Goal: Contribute content: Contribute content

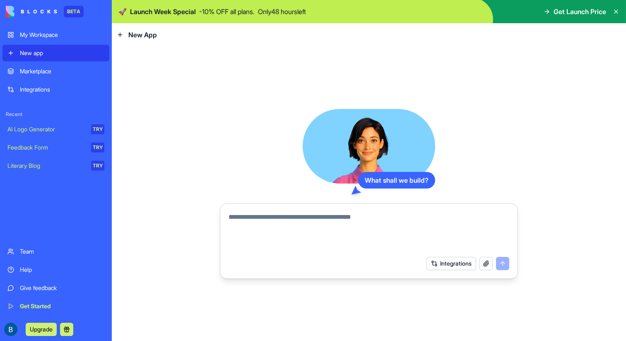
click at [45, 147] on div "Feedback Form" at bounding box center [46, 147] width 78 height 8
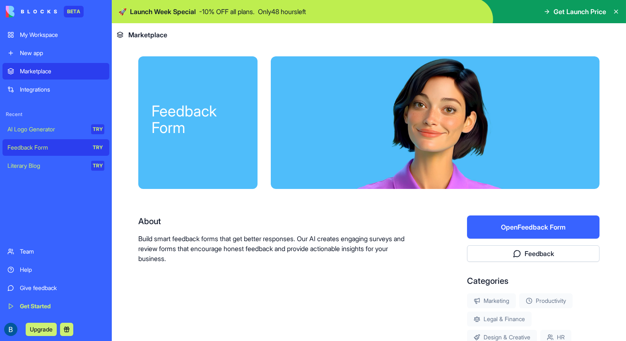
click at [522, 227] on button "Open Feedback Form" at bounding box center [533, 226] width 133 height 23
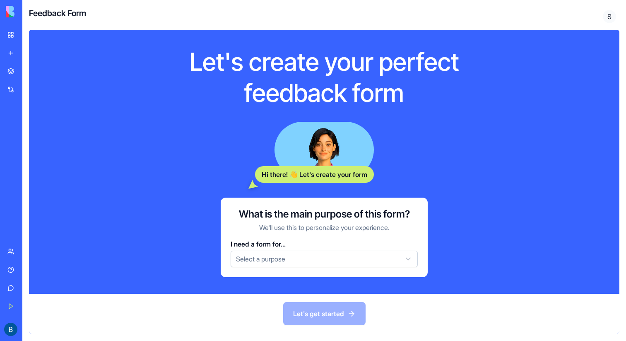
click at [319, 260] on html "BETA My Workspace New app Marketplace Integrations Recent AI Logo Generator TRY…" at bounding box center [313, 170] width 626 height 341
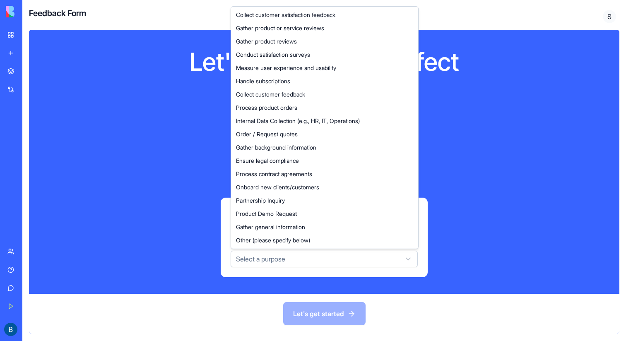
click at [263, 266] on html "BETA My Workspace New app Marketplace Integrations Recent AI Logo Generator TRY…" at bounding box center [313, 170] width 626 height 341
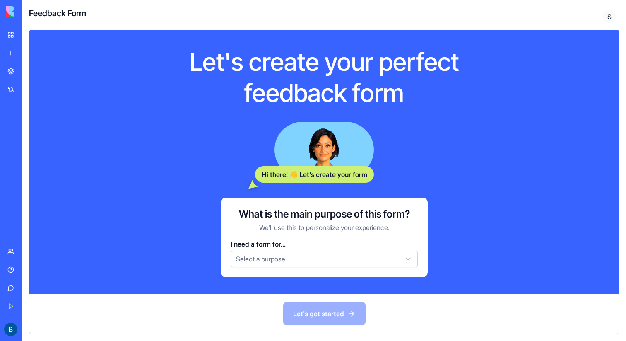
click at [262, 261] on html "BETA My Workspace New app Marketplace Integrations Recent AI Logo Generator TRY…" at bounding box center [313, 170] width 626 height 341
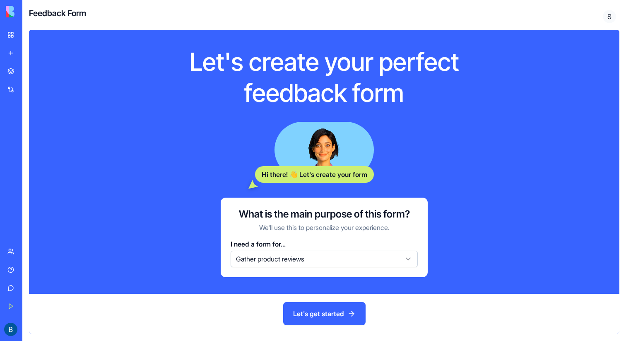
click at [321, 320] on button "Let's get started" at bounding box center [324, 313] width 82 height 23
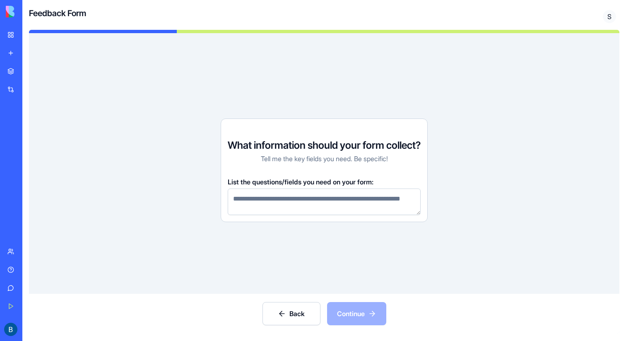
click at [14, 56] on link "New app" at bounding box center [18, 53] width 33 height 17
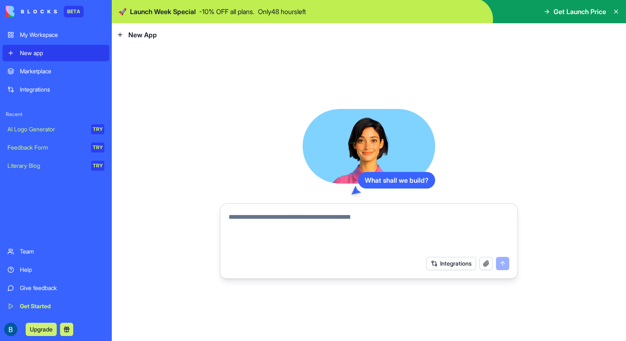
click at [44, 32] on div "My Workspace" at bounding box center [62, 35] width 85 height 8
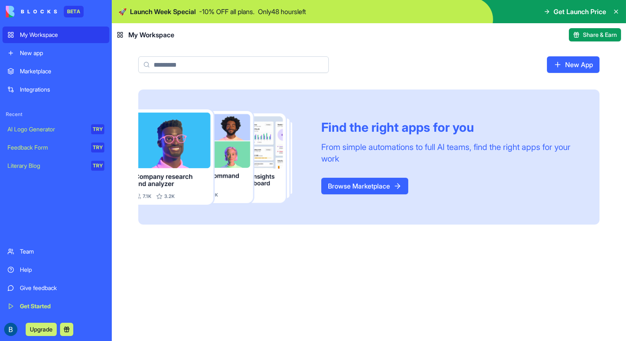
click at [37, 90] on div "Integrations" at bounding box center [62, 89] width 85 height 8
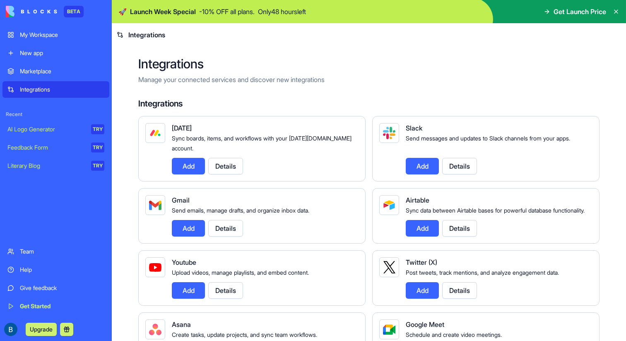
click at [53, 55] on div "New app" at bounding box center [62, 53] width 85 height 8
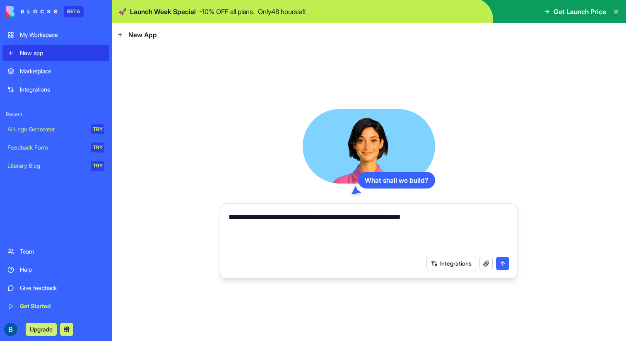
click at [382, 220] on textarea "**********" at bounding box center [369, 232] width 281 height 40
type textarea "**********"
click at [506, 262] on button "submit" at bounding box center [502, 263] width 13 height 13
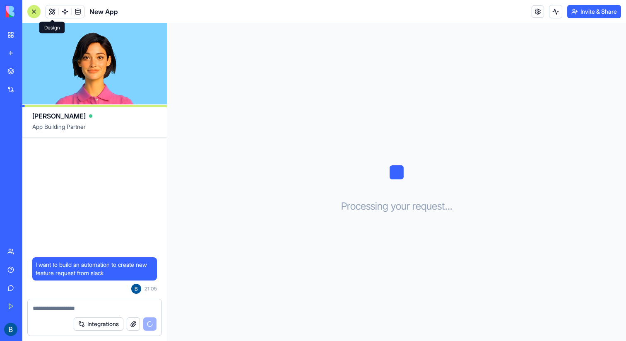
click at [53, 12] on button at bounding box center [52, 11] width 12 height 12
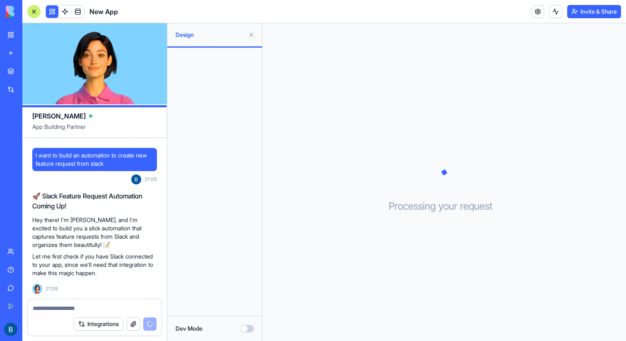
scroll to position [63, 0]
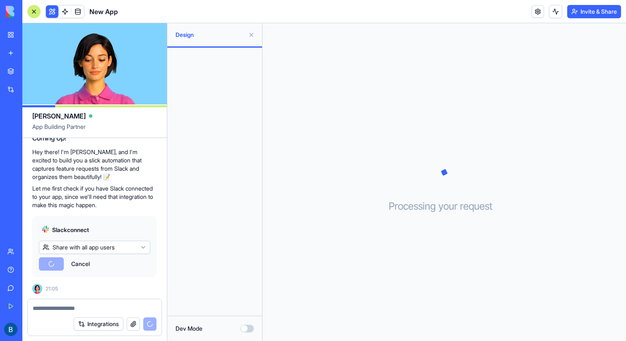
click at [250, 34] on button at bounding box center [251, 34] width 13 height 13
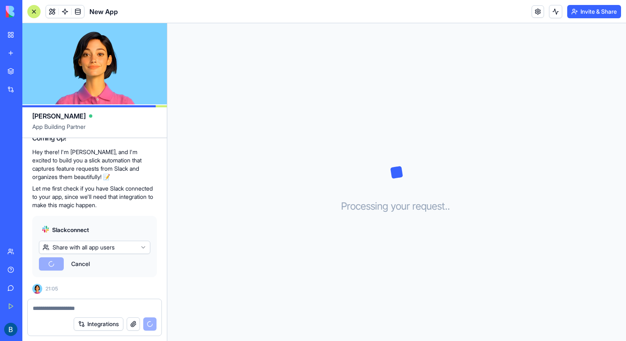
scroll to position [147, 0]
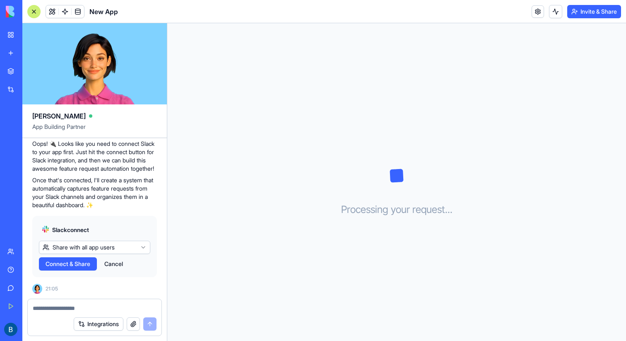
click at [94, 247] on html "BETA My Workspace New app Marketplace Integrations Recent New App AI Logo Gener…" at bounding box center [313, 170] width 626 height 341
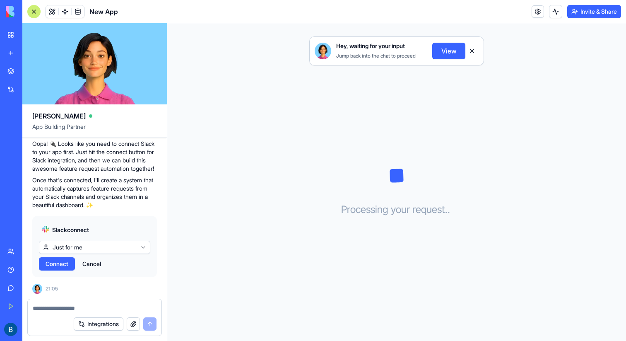
click at [65, 264] on span "Connect" at bounding box center [57, 264] width 23 height 8
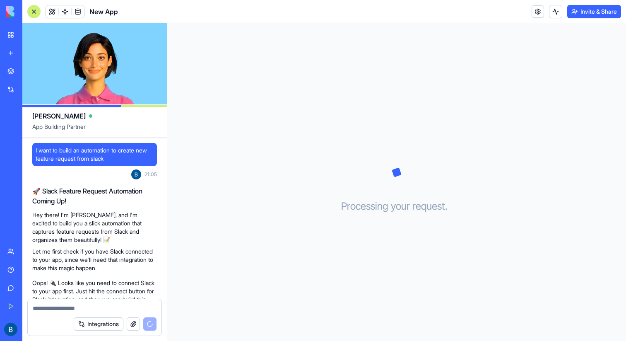
scroll to position [187, 0]
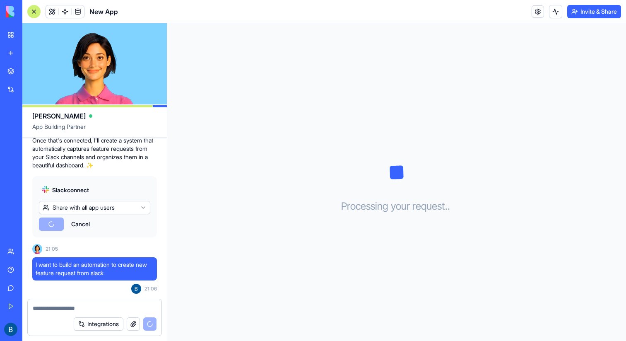
click at [19, 53] on link "New app" at bounding box center [18, 53] width 33 height 17
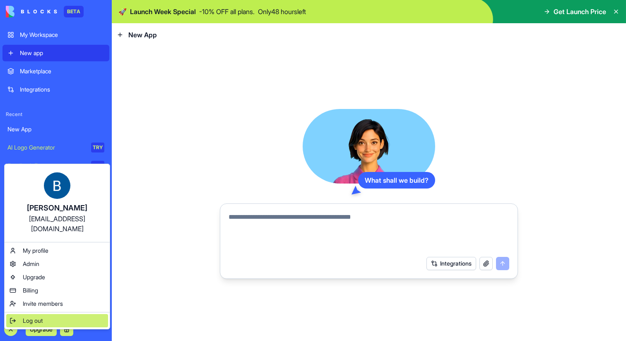
click at [42, 316] on span "Log out" at bounding box center [33, 320] width 20 height 8
